Goal: Find specific page/section: Find specific page/section

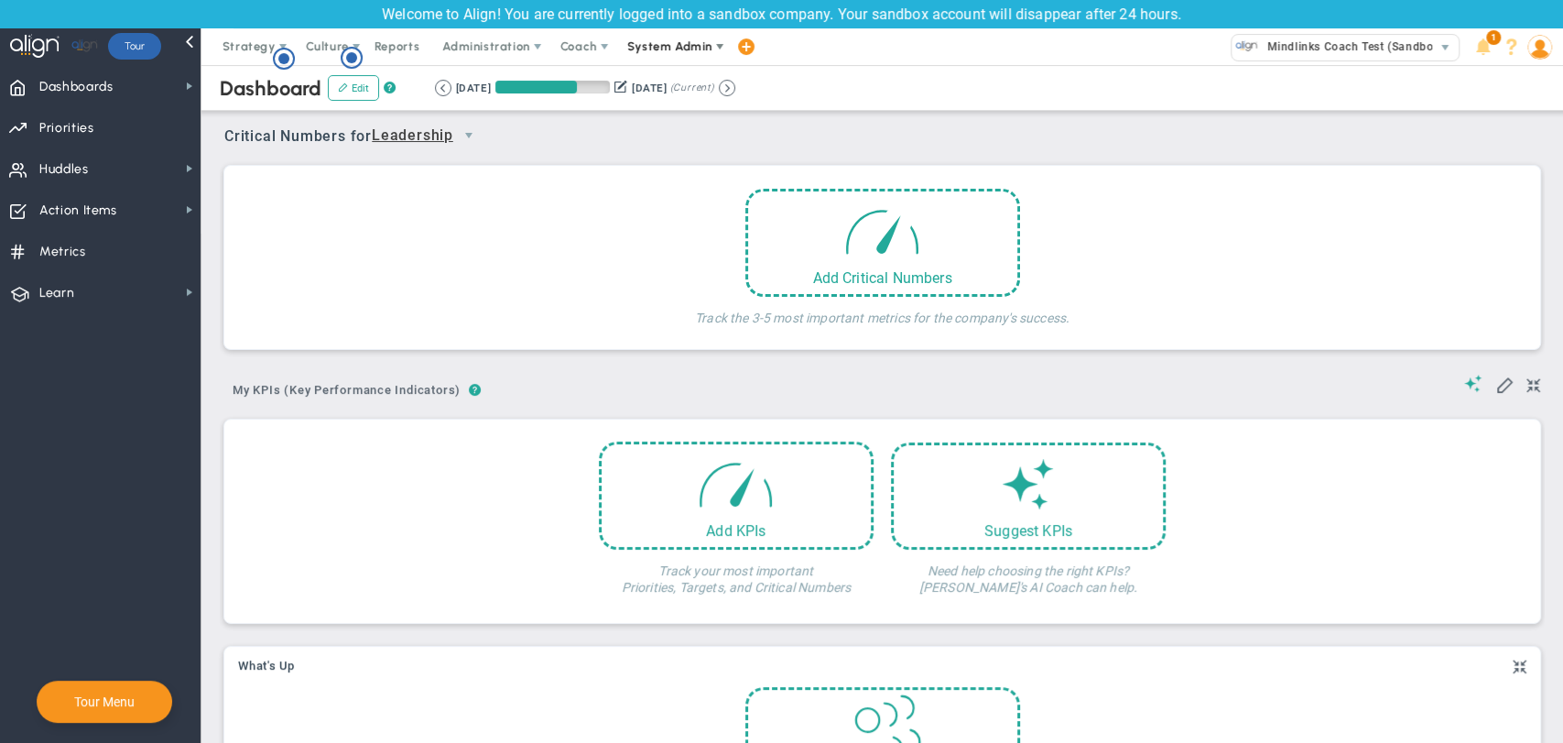
click at [707, 55] on span "System Admin" at bounding box center [671, 46] width 115 height 37
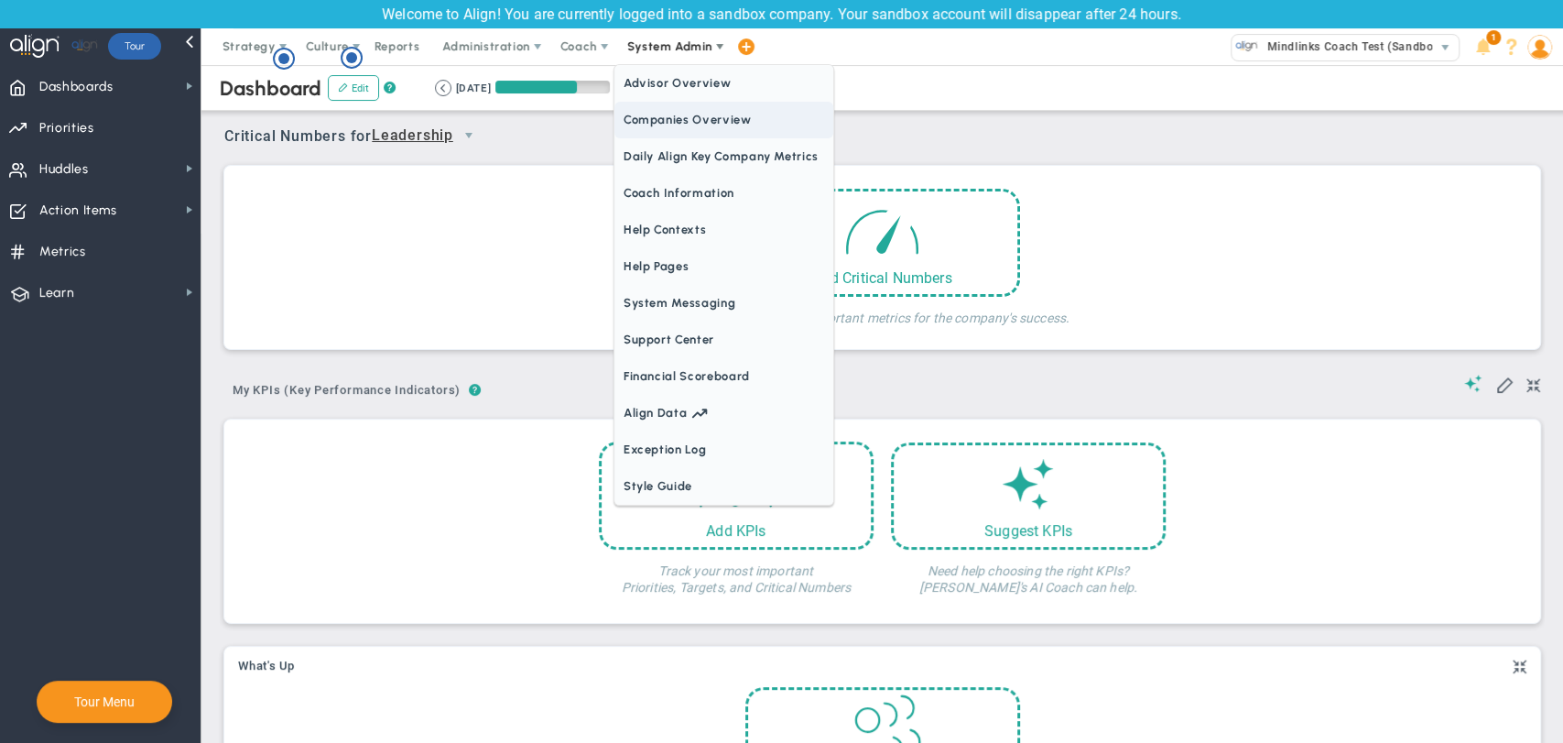
click at [696, 122] on span "Companies Overview" at bounding box center [723, 120] width 219 height 37
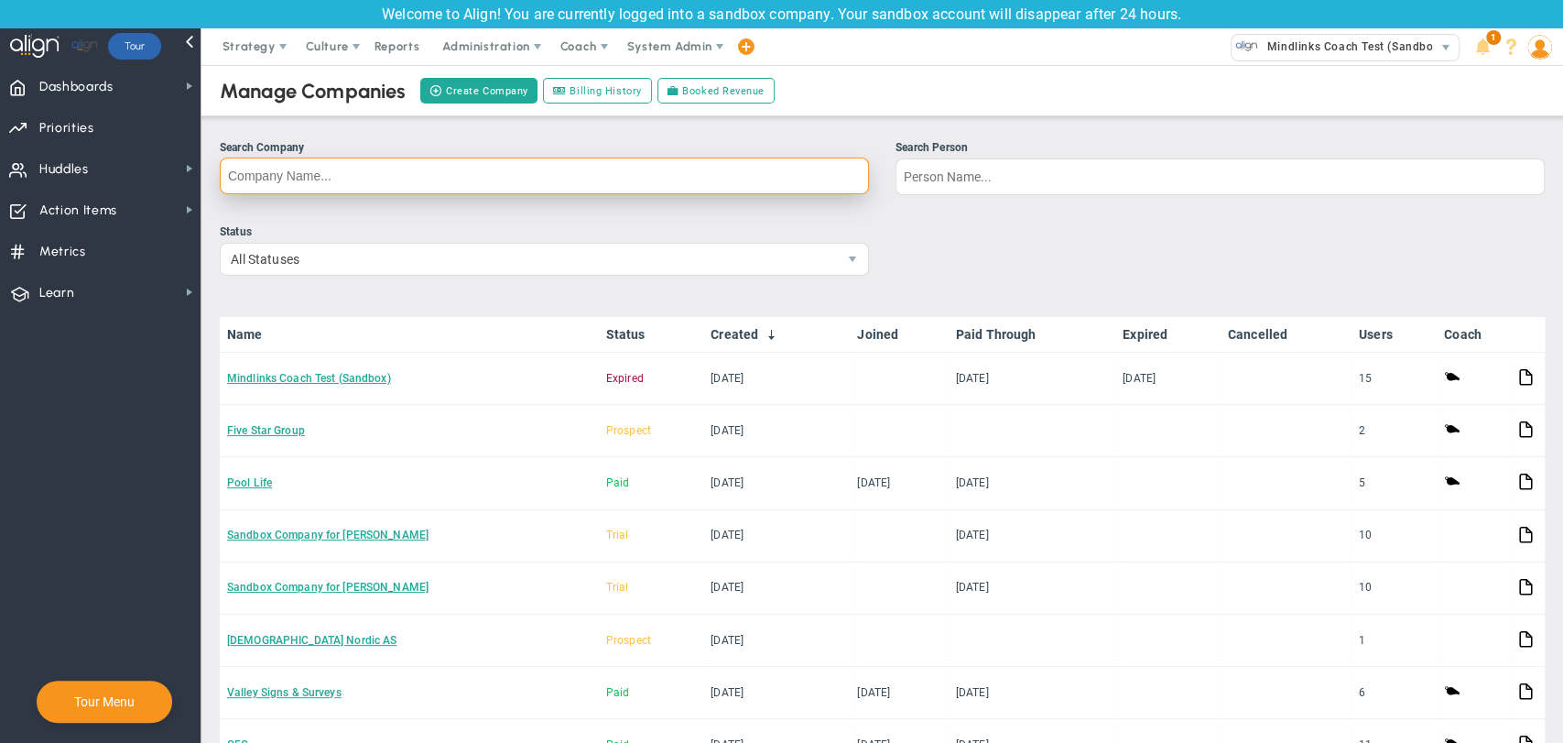
click at [679, 177] on input "Search Company" at bounding box center [544, 175] width 649 height 37
paste input "House of [PERSON_NAME]"
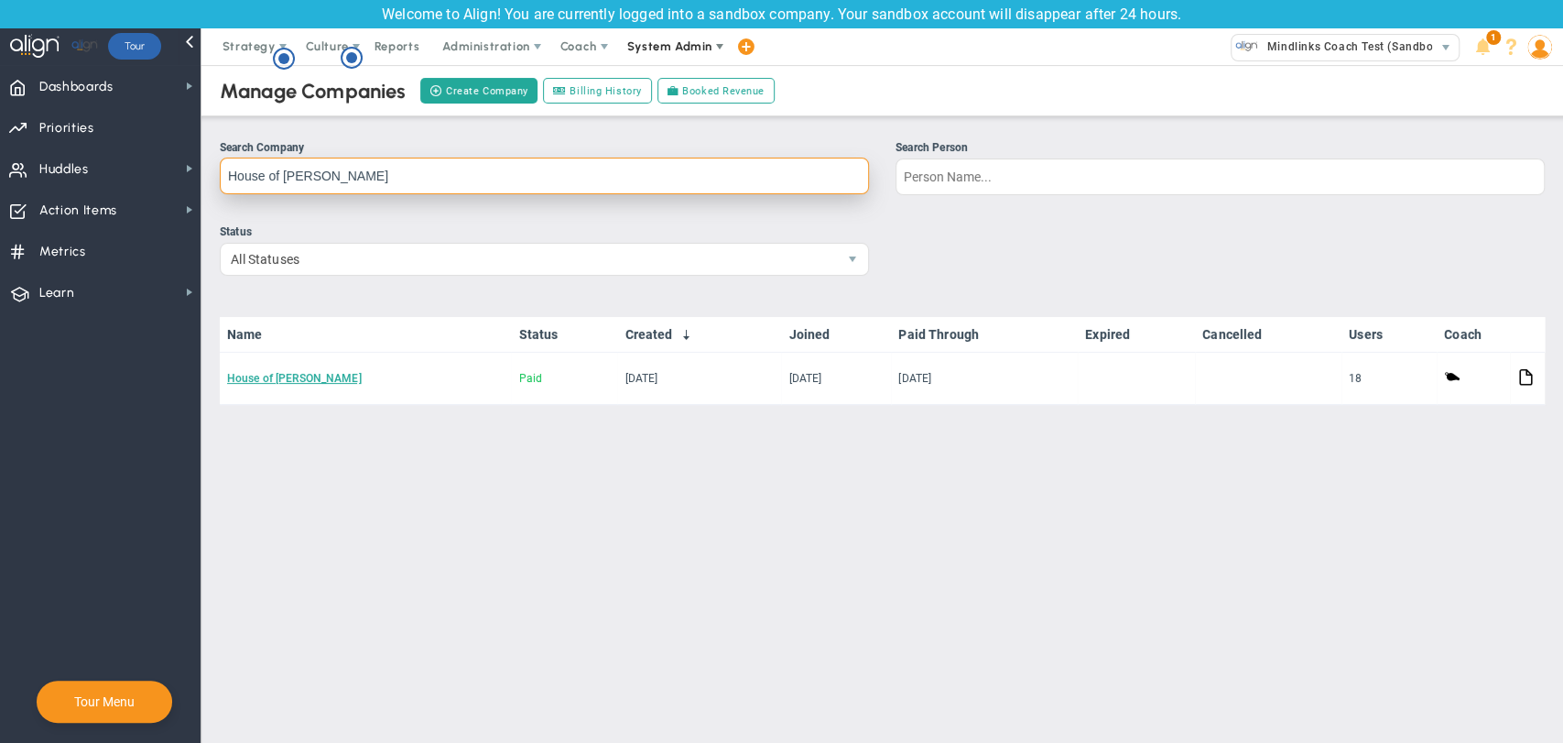
type input "House of [PERSON_NAME]"
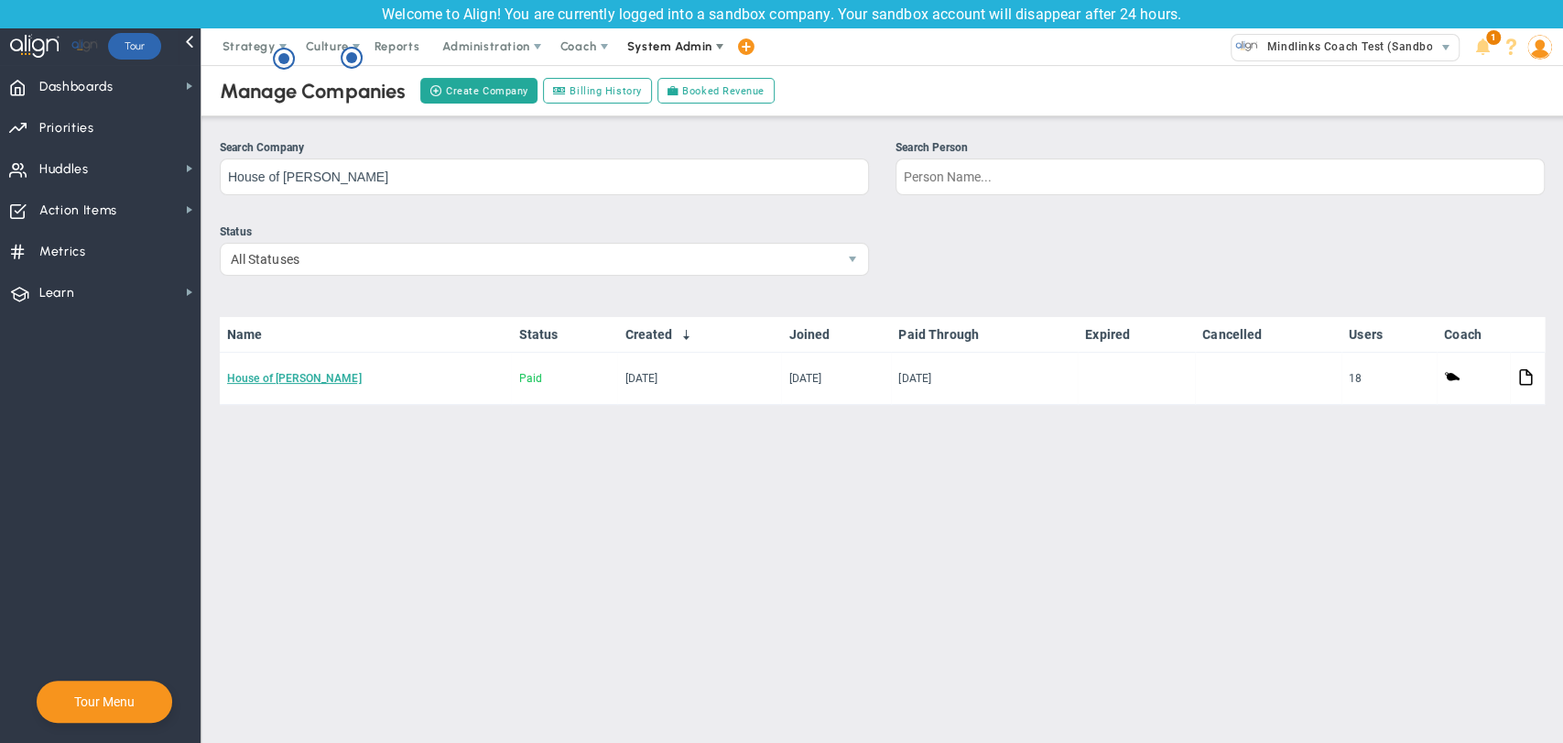
click at [689, 51] on span "System Admin" at bounding box center [669, 46] width 85 height 14
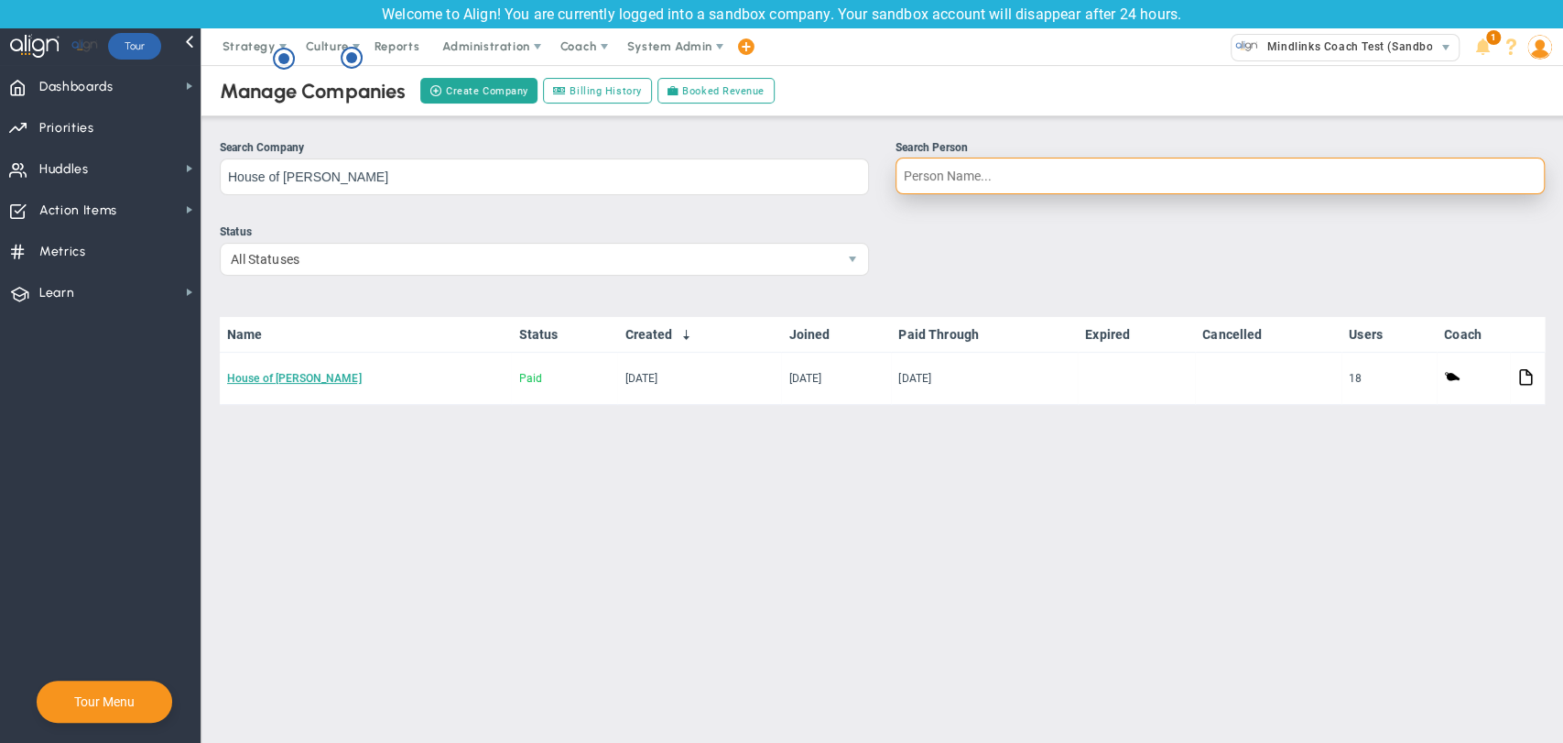
click at [999, 178] on input "Search Person" at bounding box center [1220, 175] width 649 height 37
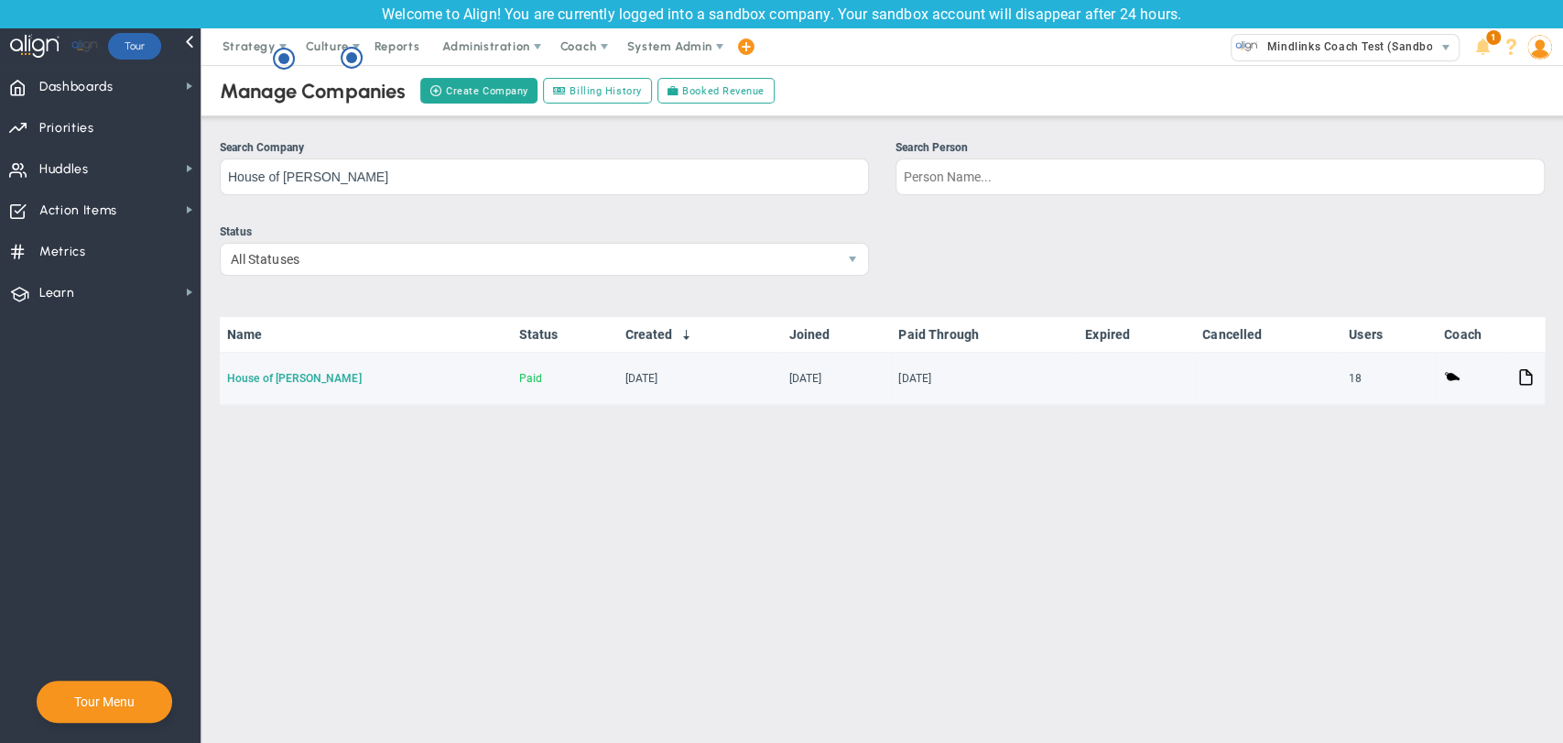
click at [264, 375] on link "House of [PERSON_NAME]" at bounding box center [294, 378] width 135 height 13
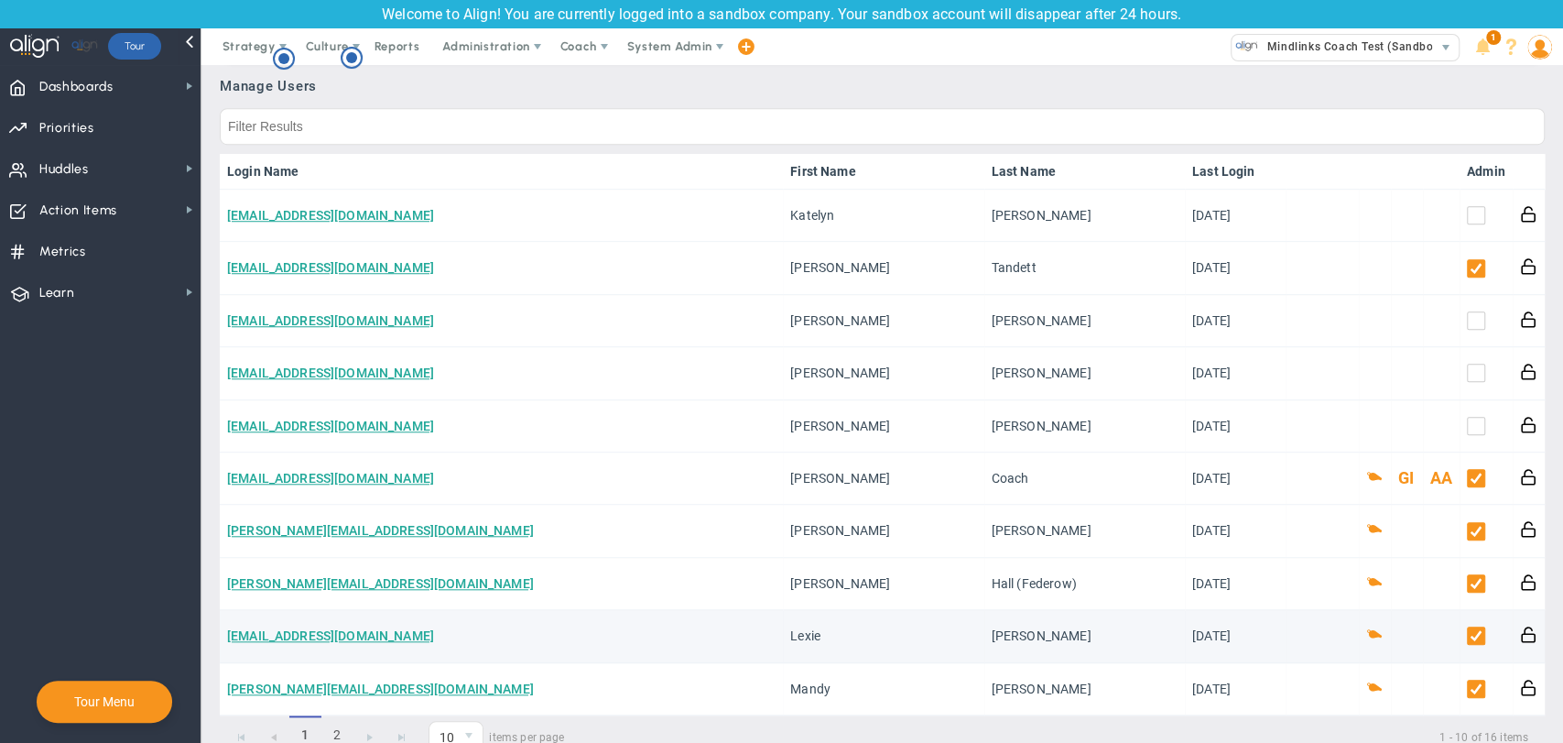
scroll to position [1017, 0]
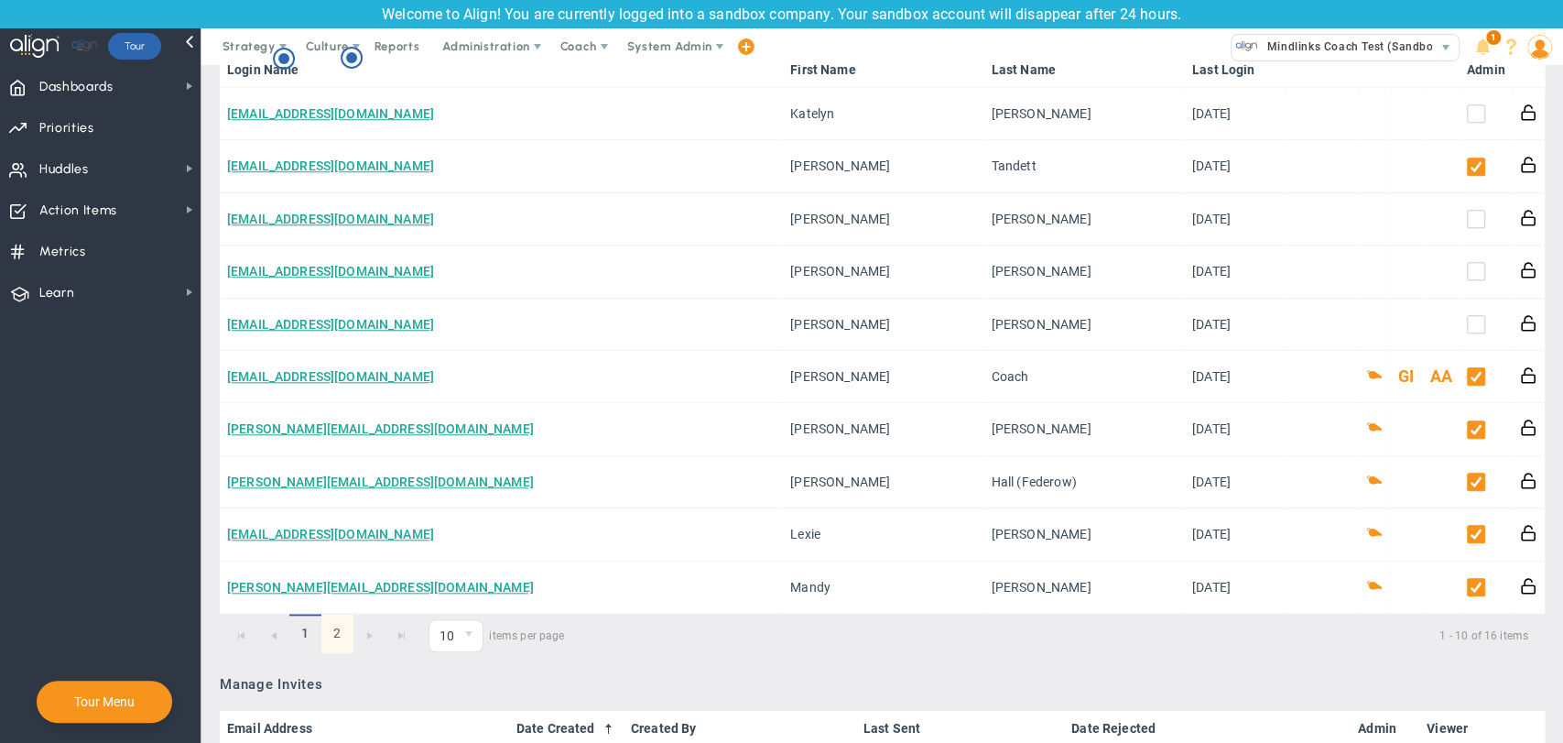
click at [342, 626] on link "2" at bounding box center [337, 633] width 32 height 39
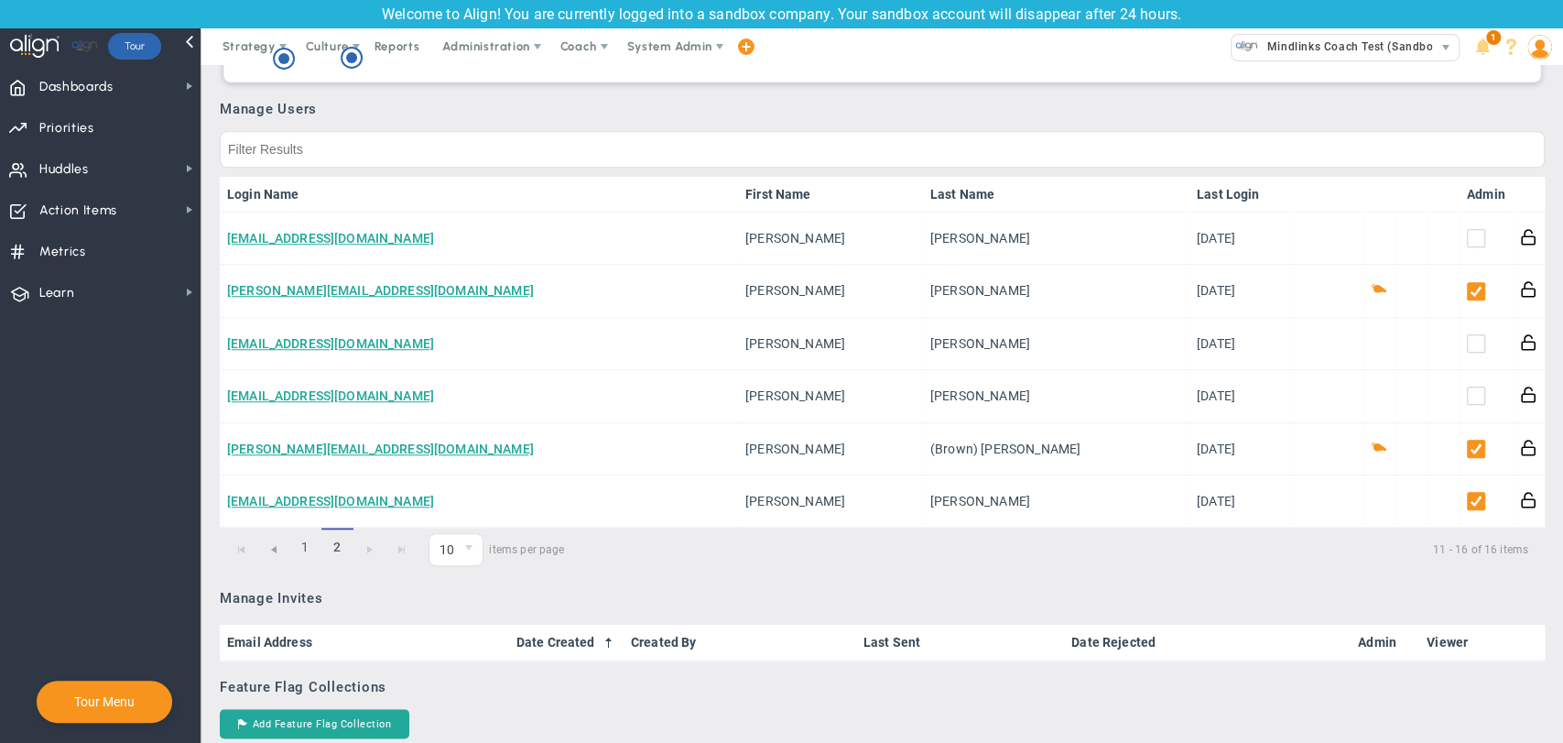
scroll to position [916, 0]
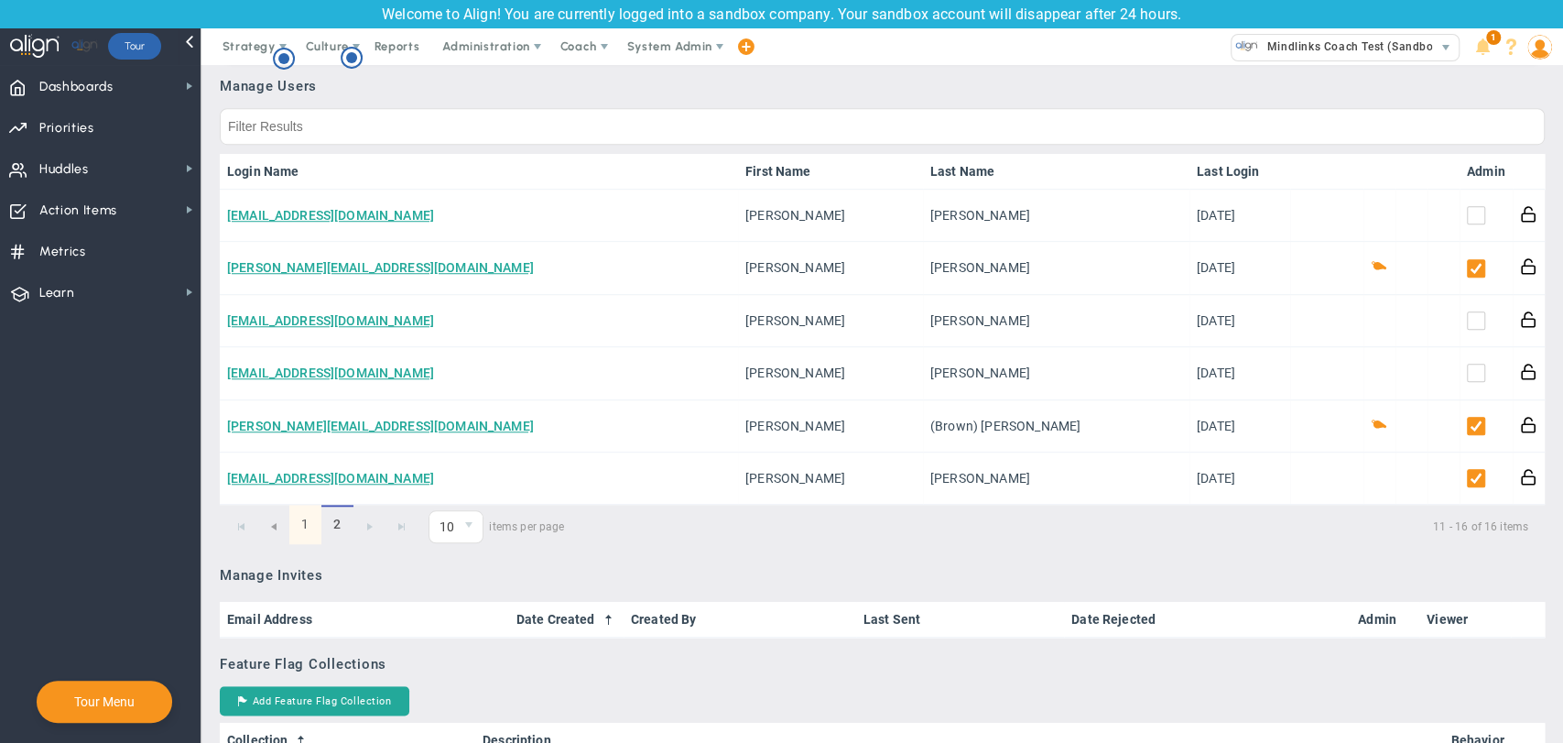
click at [311, 531] on link "1" at bounding box center [305, 524] width 32 height 39
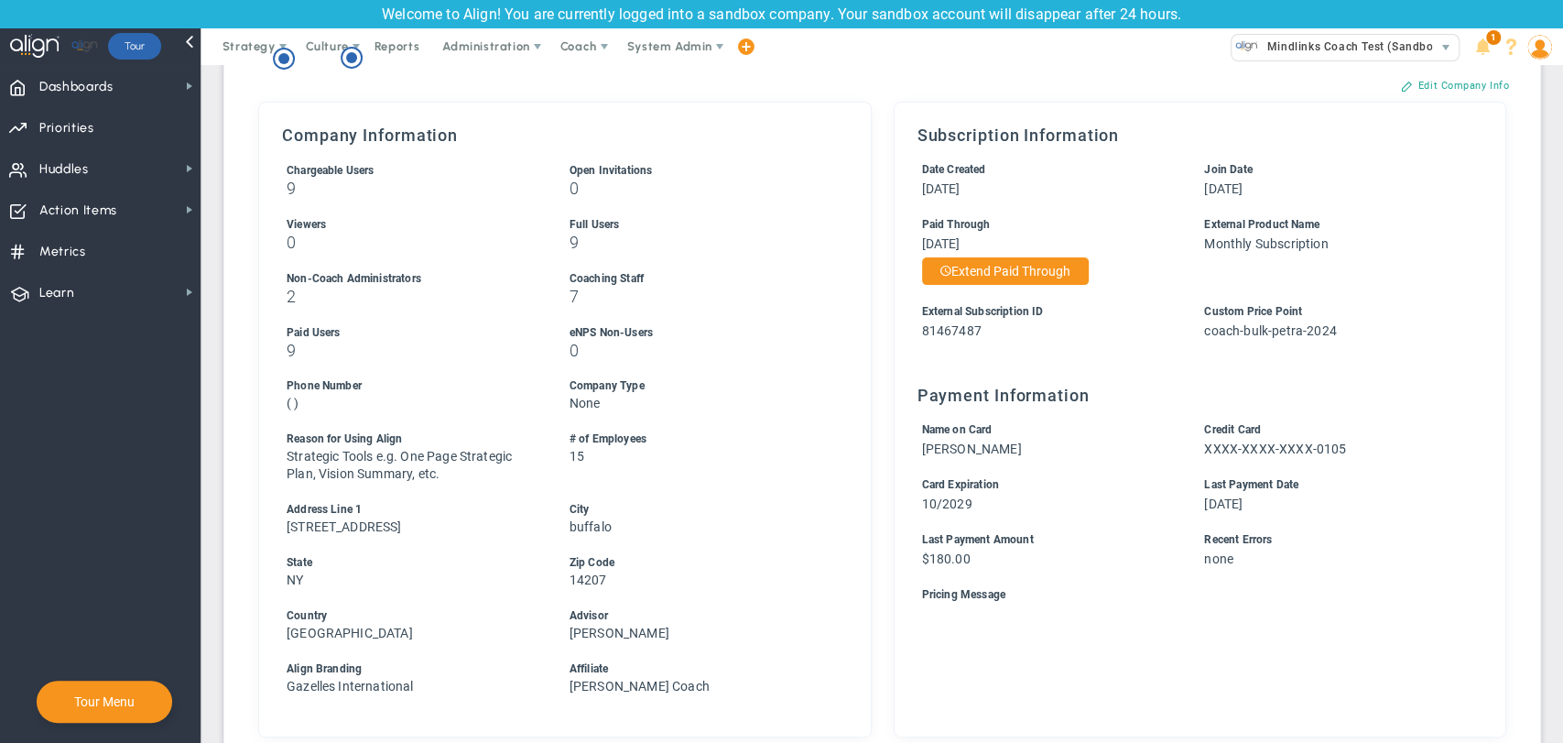
scroll to position [0, 0]
